Goal: Task Accomplishment & Management: Manage account settings

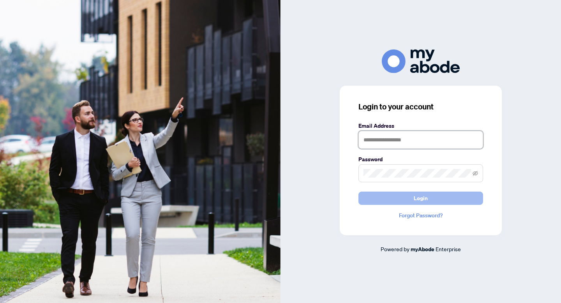
type input "**********"
click at [465, 202] on button "Login" at bounding box center [420, 198] width 125 height 13
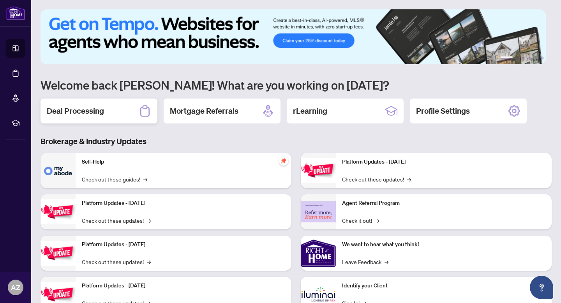
click at [132, 120] on div "Deal Processing" at bounding box center [99, 111] width 117 height 25
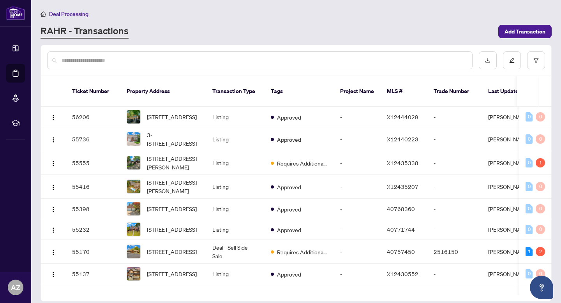
click at [117, 64] on div at bounding box center [259, 60] width 425 height 18
click at [132, 56] on input "text" at bounding box center [264, 60] width 404 height 9
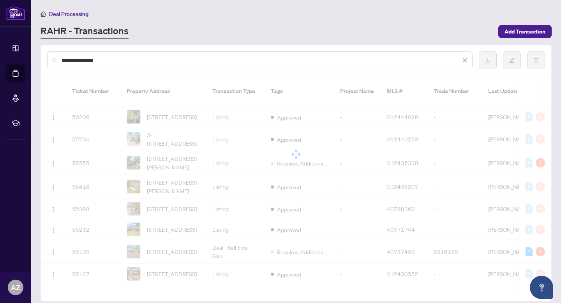
type input "**********"
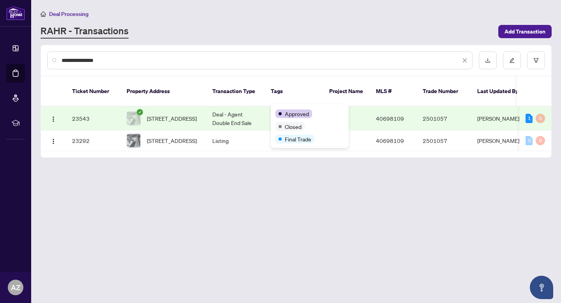
click at [193, 114] on span "27 Confederation Drive, Niagara-on-the-Lake, ON L0S 1J0, Canada" at bounding box center [172, 118] width 50 height 9
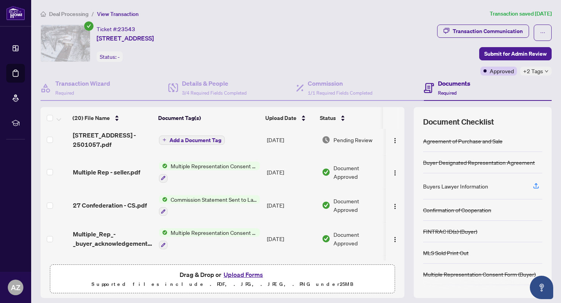
scroll to position [41, 0]
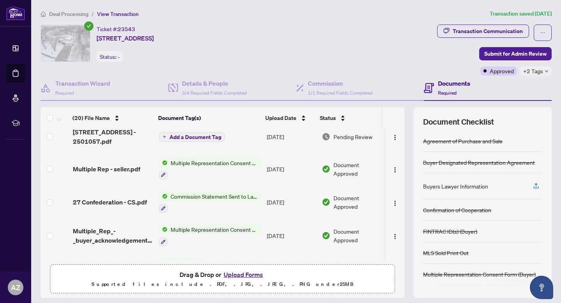
click at [135, 170] on span "Multiple Rep - seller.pdf" at bounding box center [106, 168] width 67 height 9
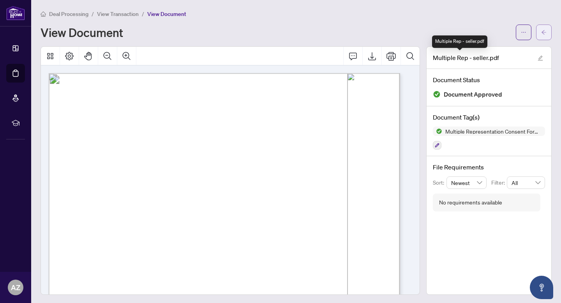
click at [536, 37] on button "button" at bounding box center [544, 33] width 16 height 16
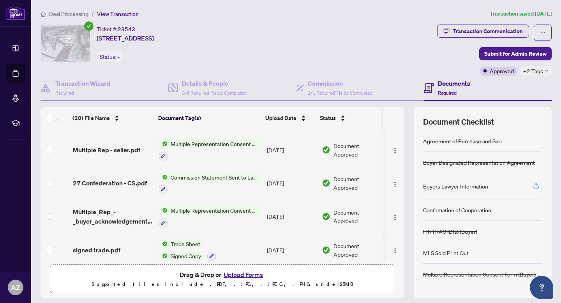
scroll to position [106, 0]
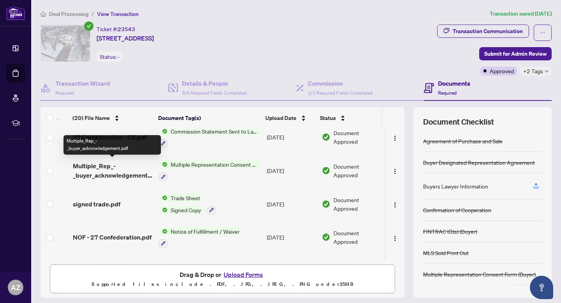
click at [86, 163] on span "Multiple_Rep_-_buyer_acknowledgement.pdf" at bounding box center [113, 170] width 80 height 19
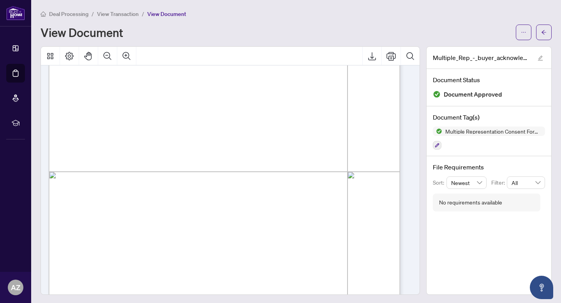
scroll to position [201, 0]
click at [541, 34] on icon "arrow-left" at bounding box center [543, 32] width 5 height 5
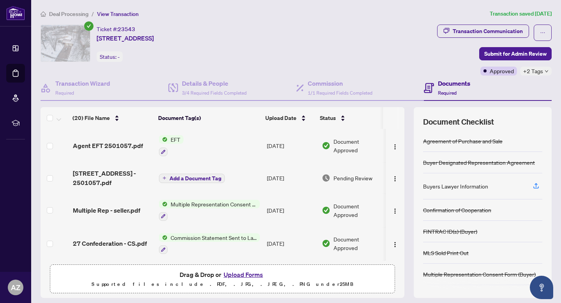
click at [55, 7] on main "Deal Processing / View Transaction Transaction saved 3 months ago Ticket #: 235…" at bounding box center [296, 151] width 530 height 303
click at [57, 12] on span "Deal Processing" at bounding box center [68, 14] width 39 height 7
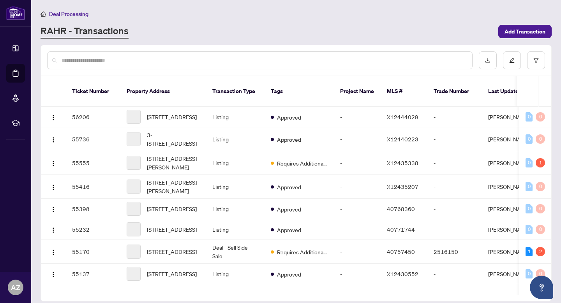
click at [103, 56] on input "text" at bounding box center [264, 60] width 404 height 9
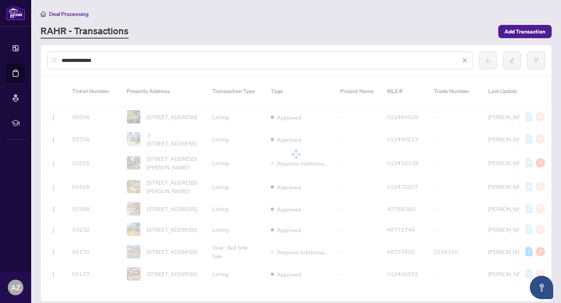
type input "**********"
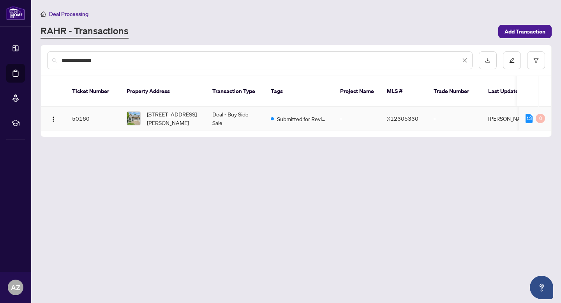
click at [244, 107] on td "Deal - Buy Side Sale" at bounding box center [235, 119] width 58 height 24
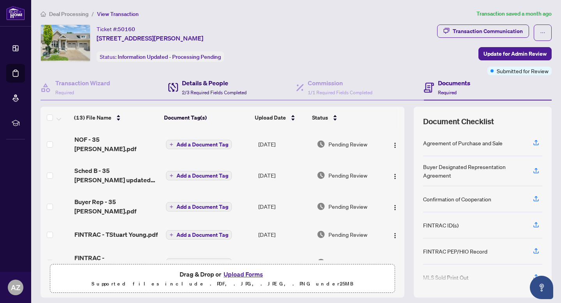
click at [218, 90] on span "2/3 Required Fields Completed" at bounding box center [214, 93] width 65 height 6
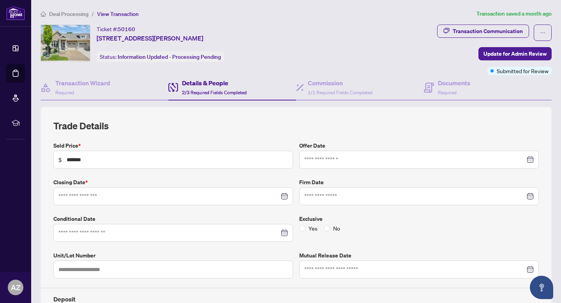
type input "**********"
click at [76, 16] on span "Deal Processing" at bounding box center [68, 14] width 39 height 7
